Goal: Task Accomplishment & Management: Use online tool/utility

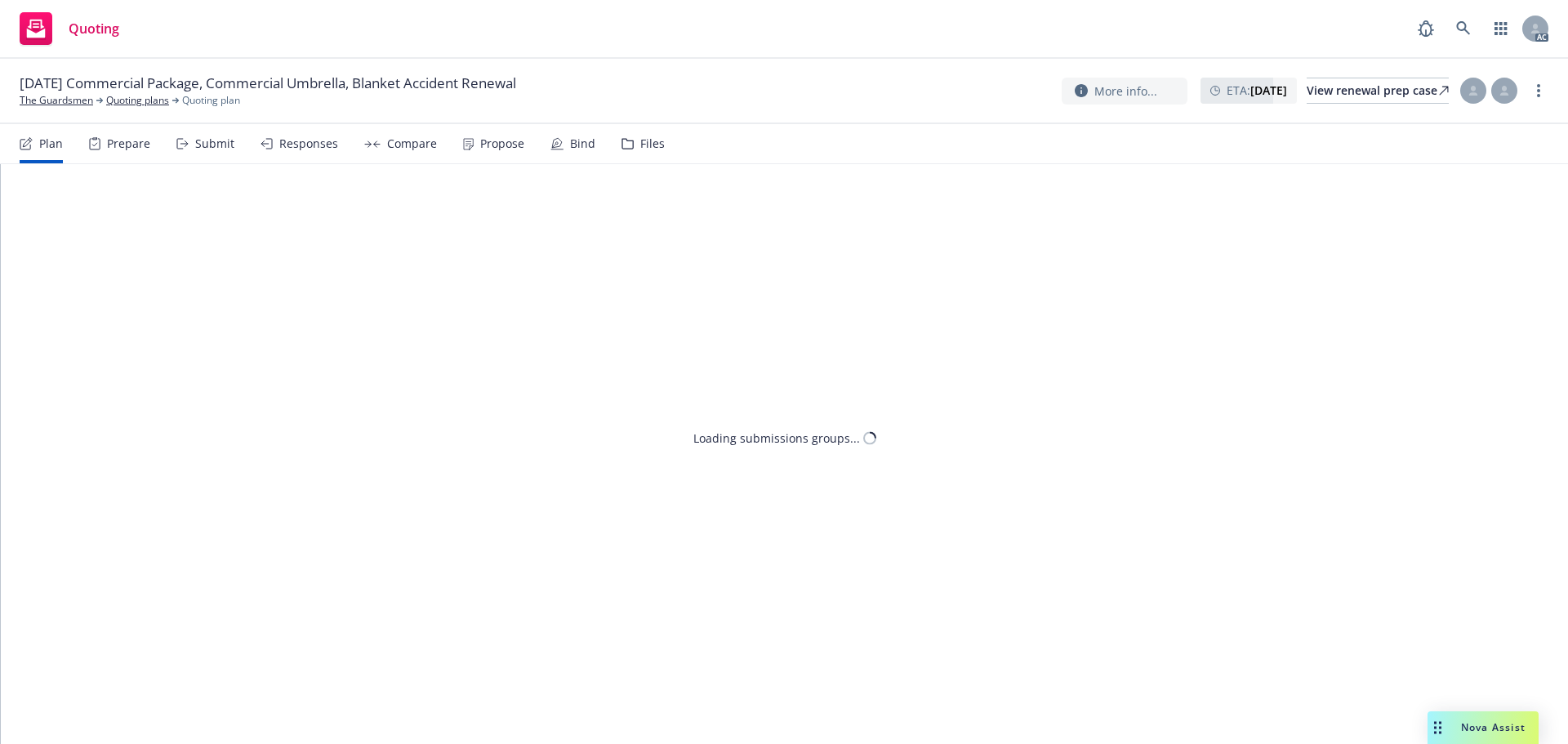
click at [319, 153] on div "Responses" at bounding box center [299, 143] width 78 height 39
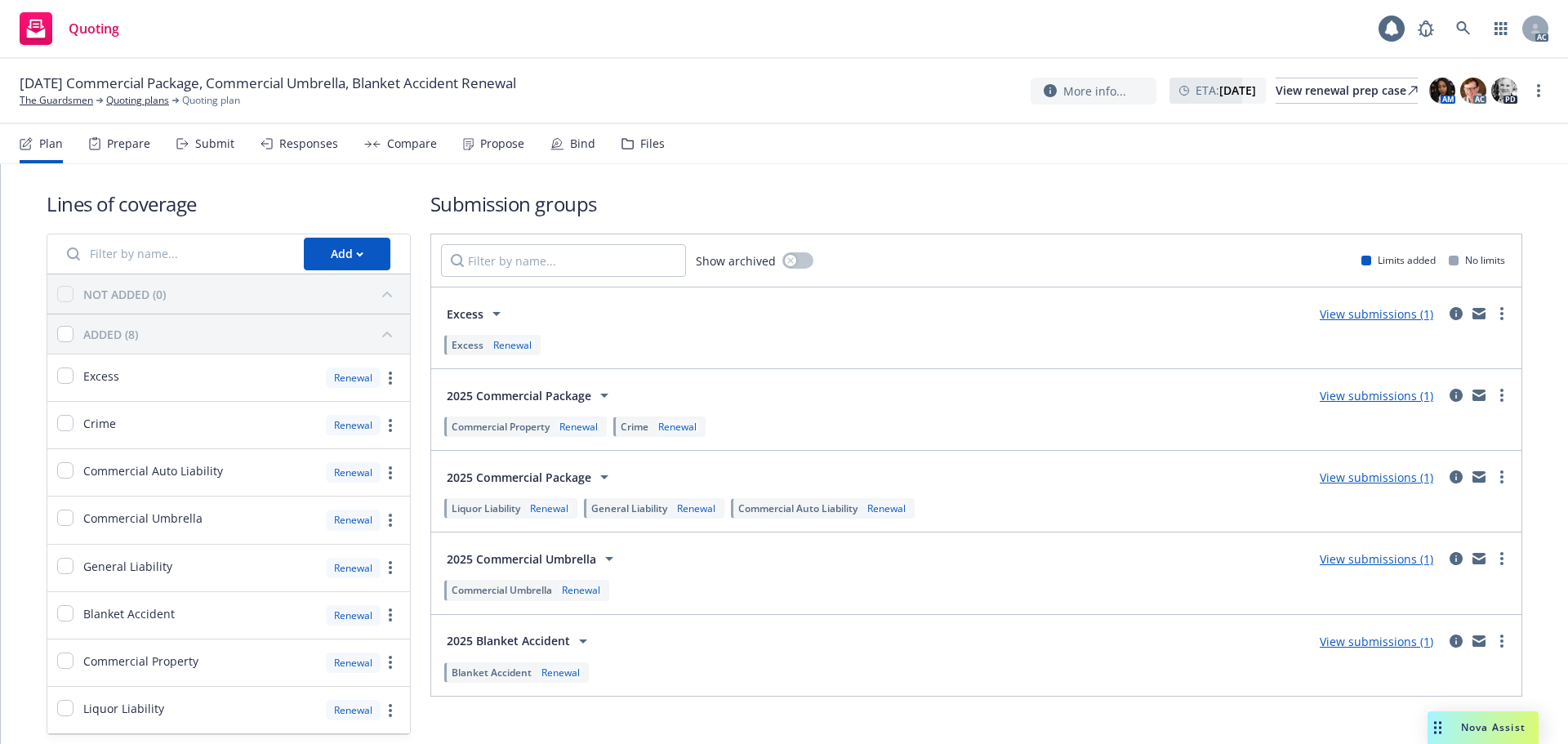
click at [319, 153] on div "Responses" at bounding box center [299, 143] width 78 height 39
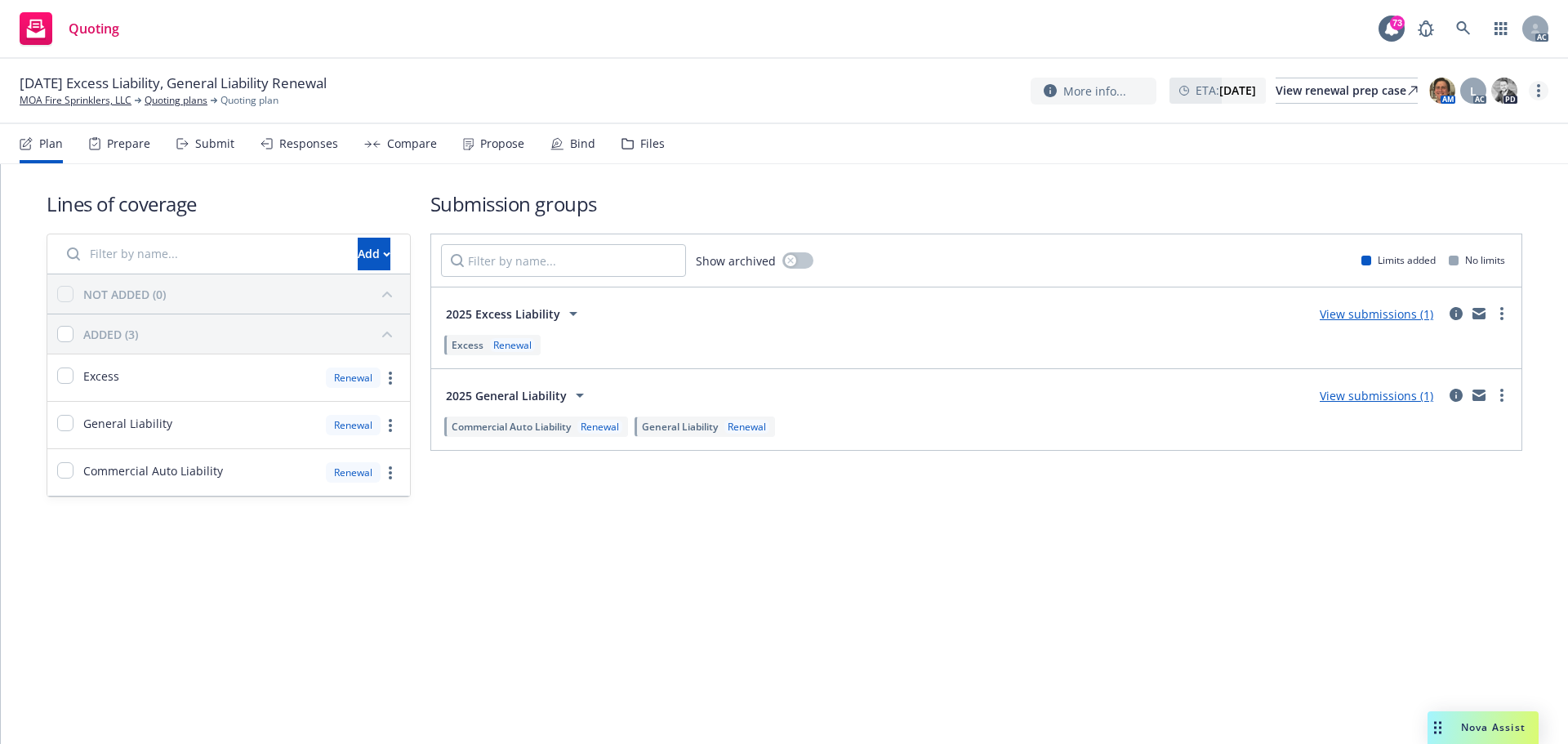
click at [1542, 94] on link "more" at bounding box center [1538, 90] width 19 height 19
click at [1456, 131] on link "Copy logging email" at bounding box center [1455, 124] width 182 height 32
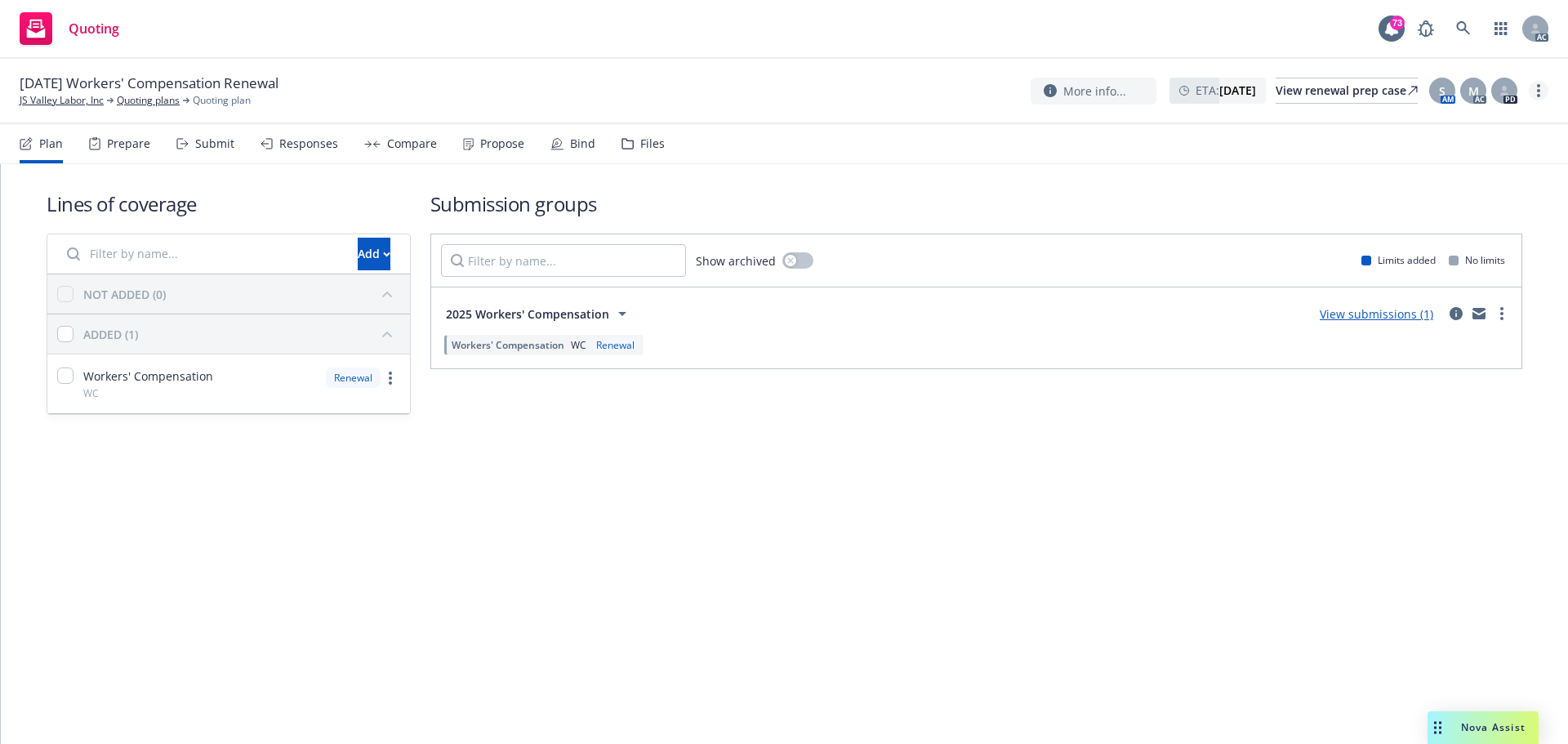
click at [1536, 90] on link "more" at bounding box center [1538, 90] width 19 height 19
click at [1441, 116] on link "Copy logging email" at bounding box center [1455, 124] width 182 height 32
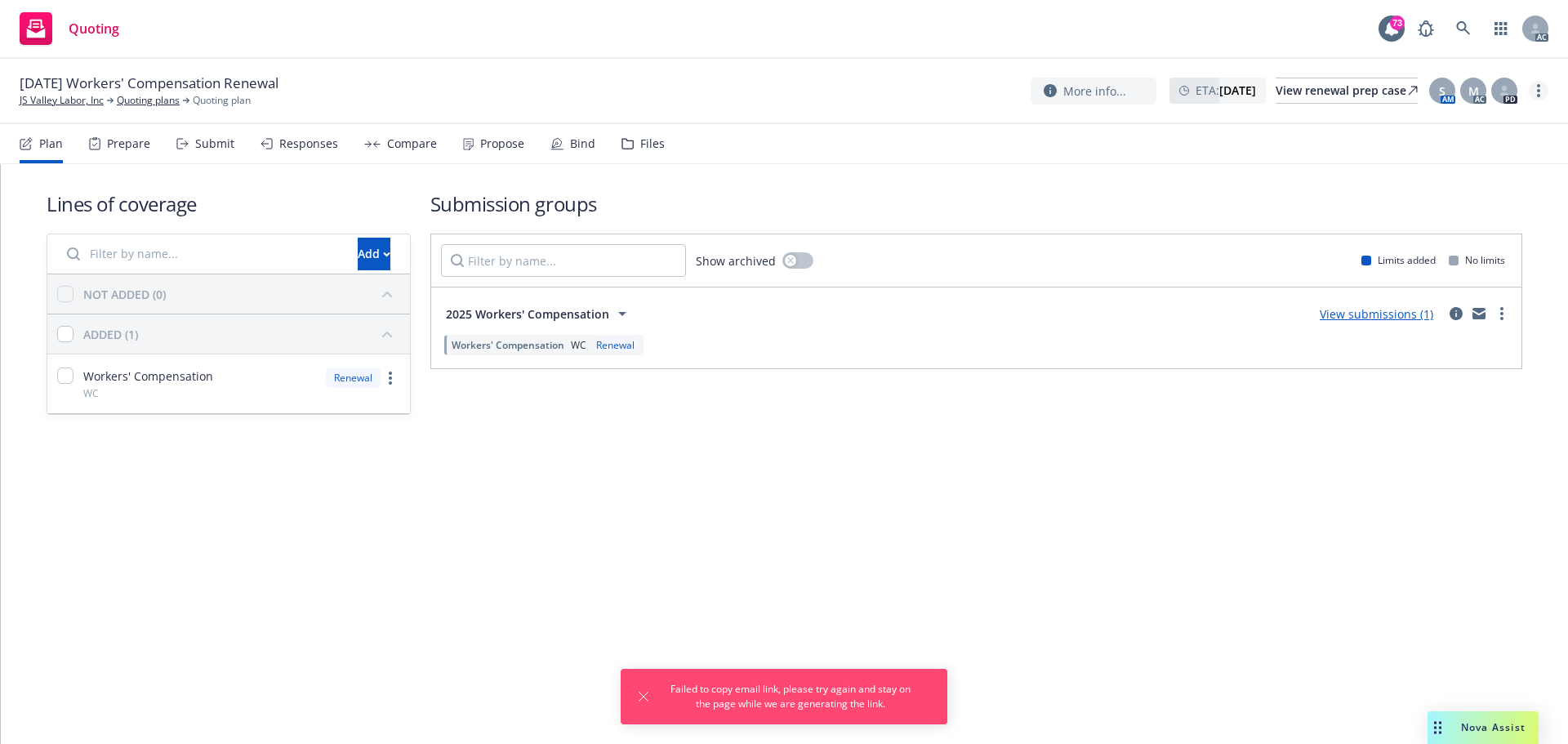
click at [1538, 91] on circle "more" at bounding box center [1538, 90] width 4 height 4
click at [1414, 122] on link "Copy logging email" at bounding box center [1455, 124] width 182 height 32
